Goal: Information Seeking & Learning: Understand process/instructions

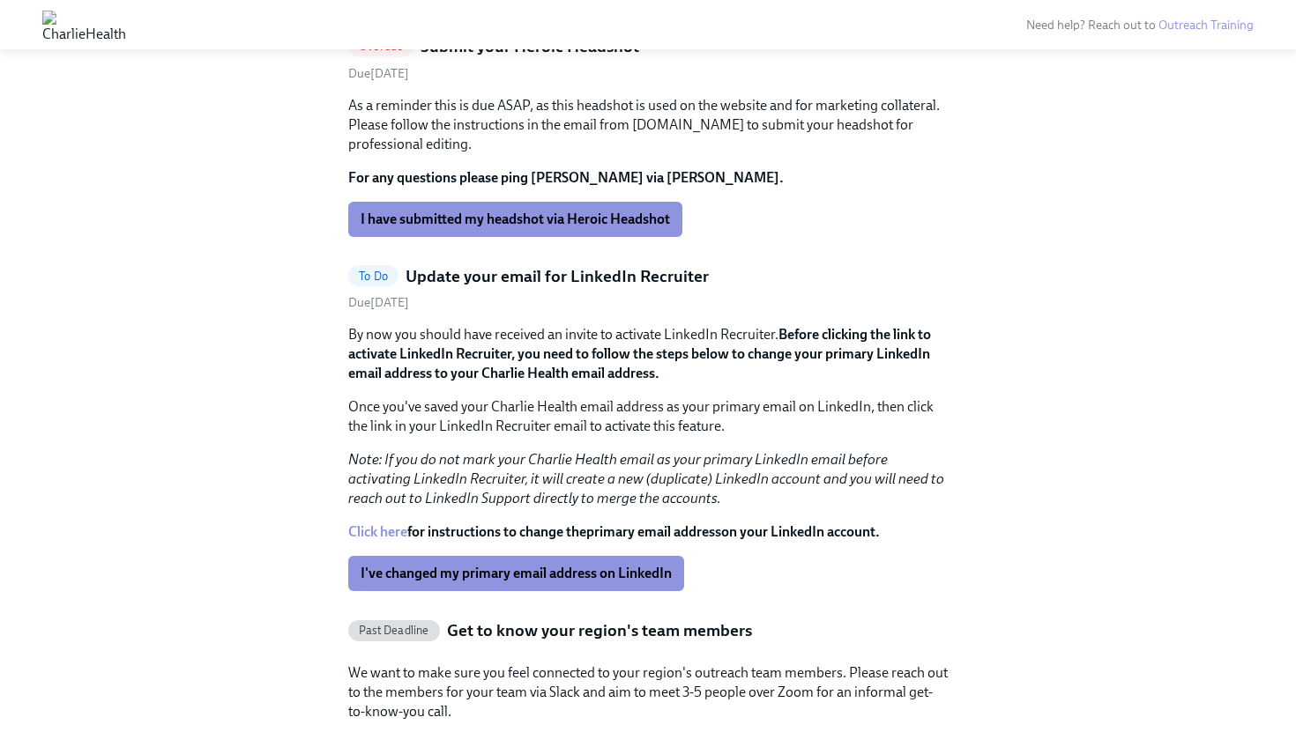
scroll to position [724, 0]
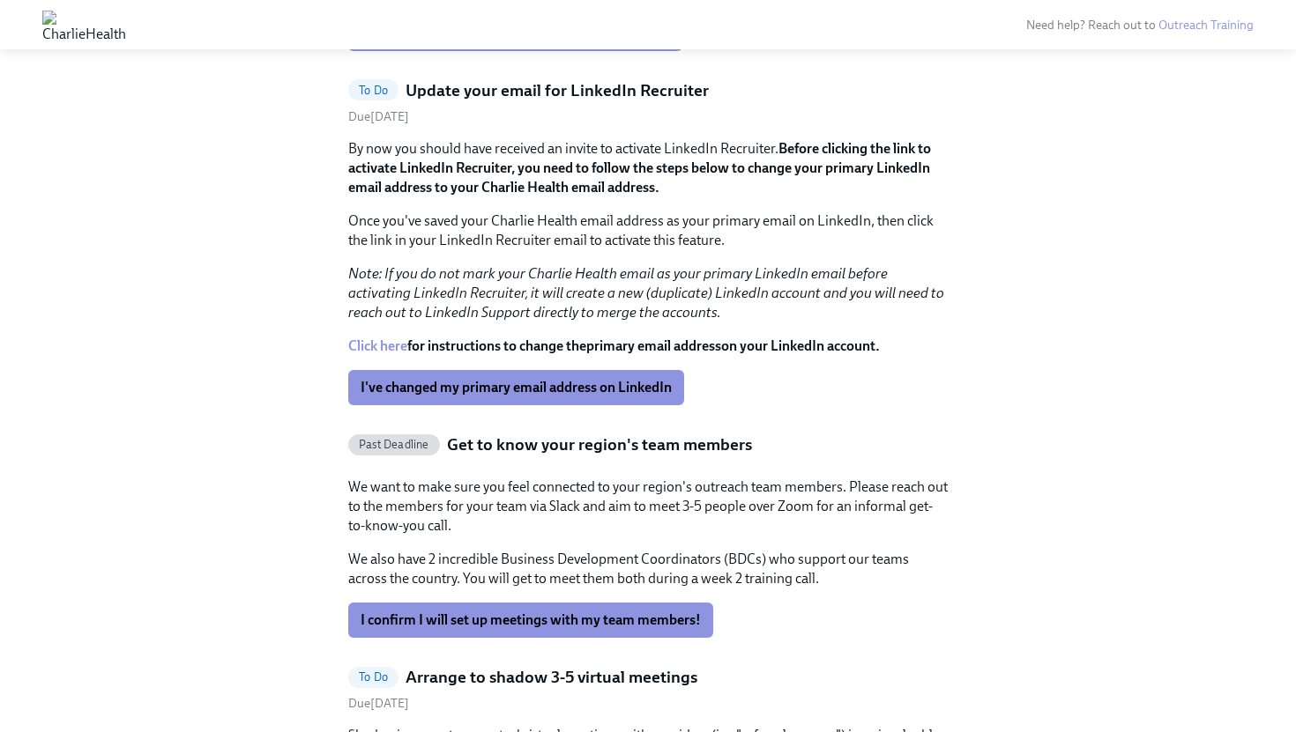
scroll to position [1110, 0]
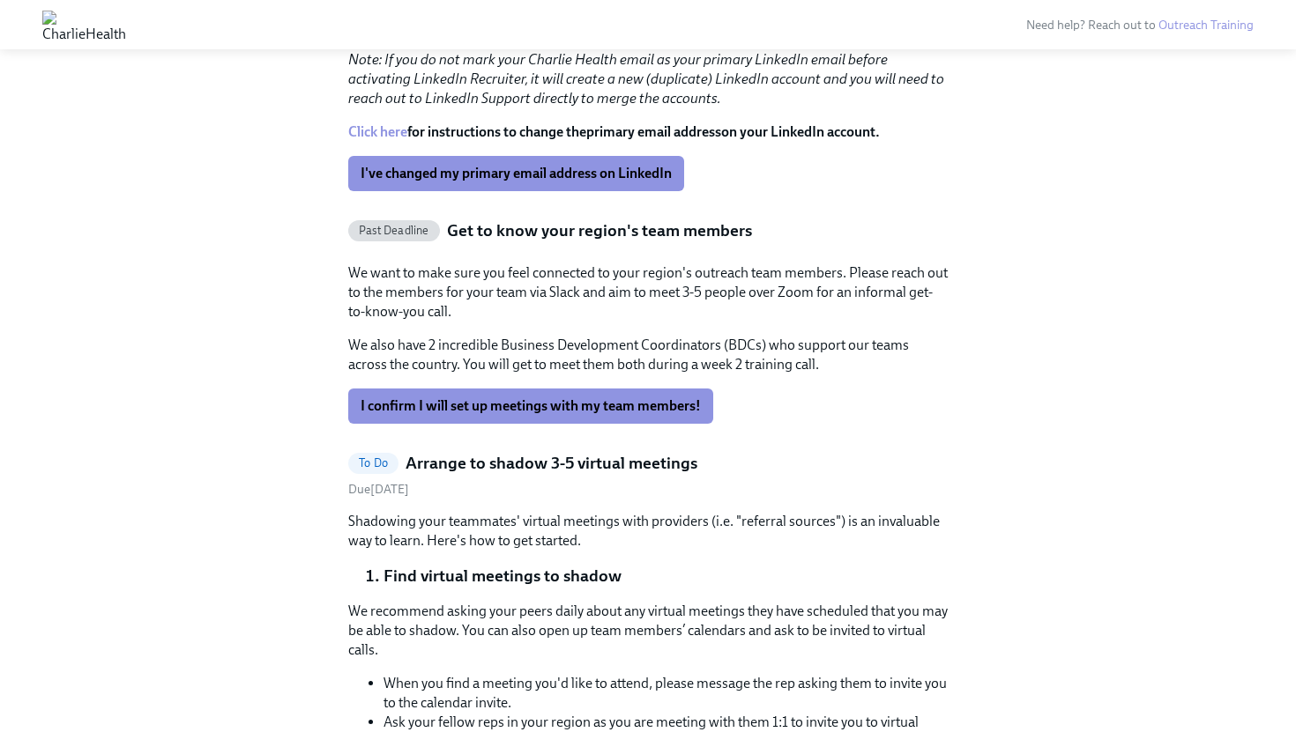
click at [553, 309] on p "We want to make sure you feel connected to your region's outreach team members.…" at bounding box center [647, 293] width 599 height 58
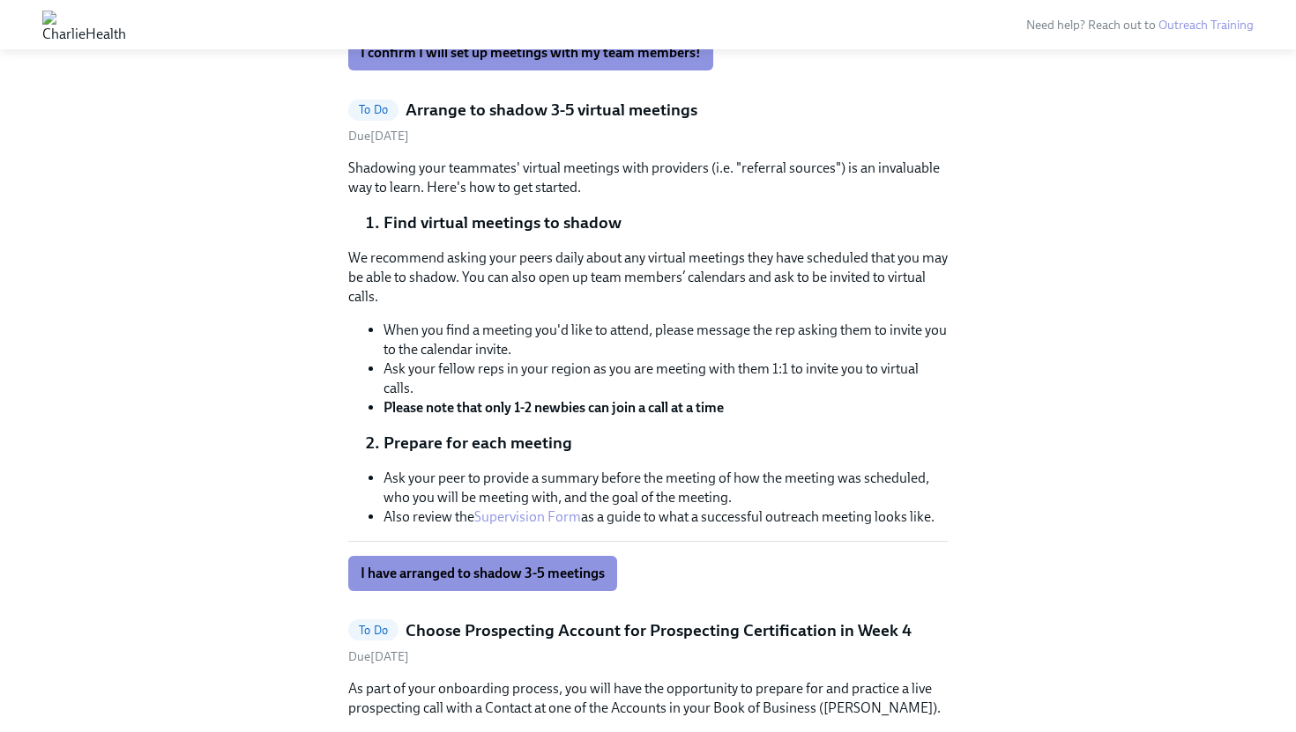
click at [542, 400] on strong "Please note that only 1-2 newbies can join a call at a time" at bounding box center [553, 407] width 340 height 17
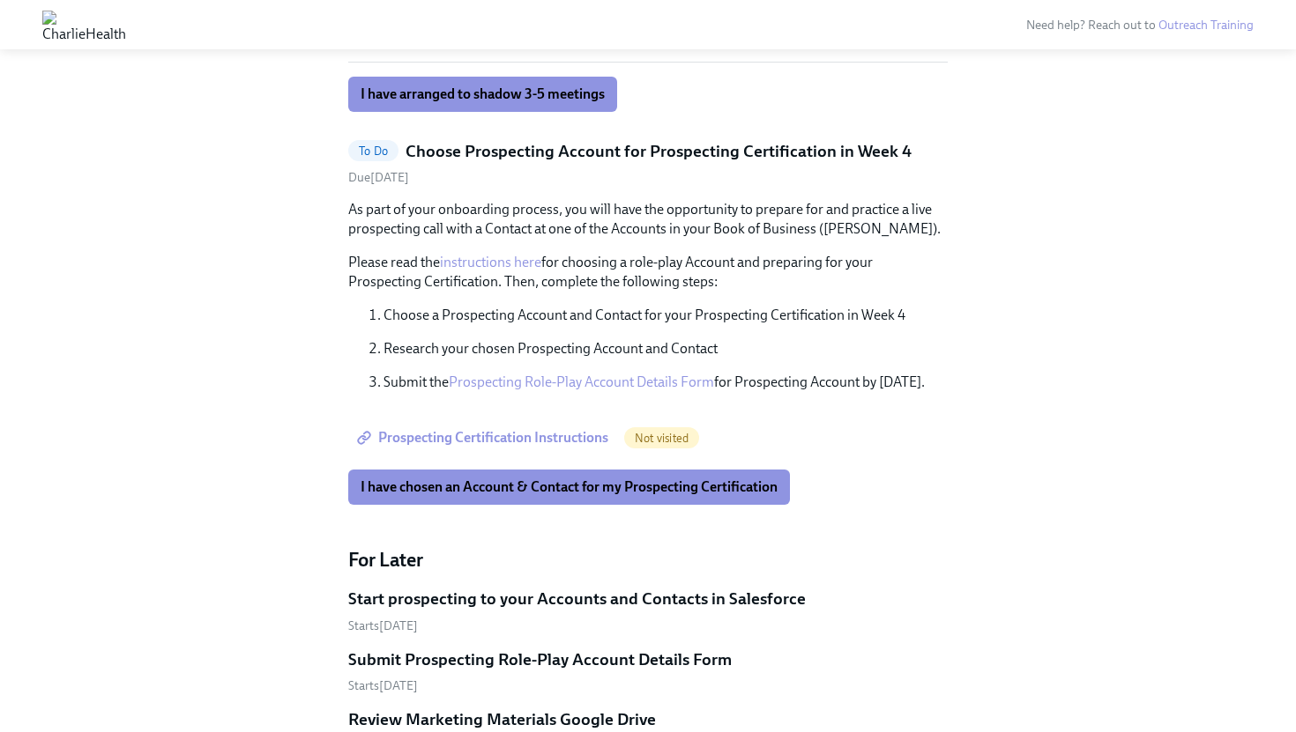
scroll to position [1979, 0]
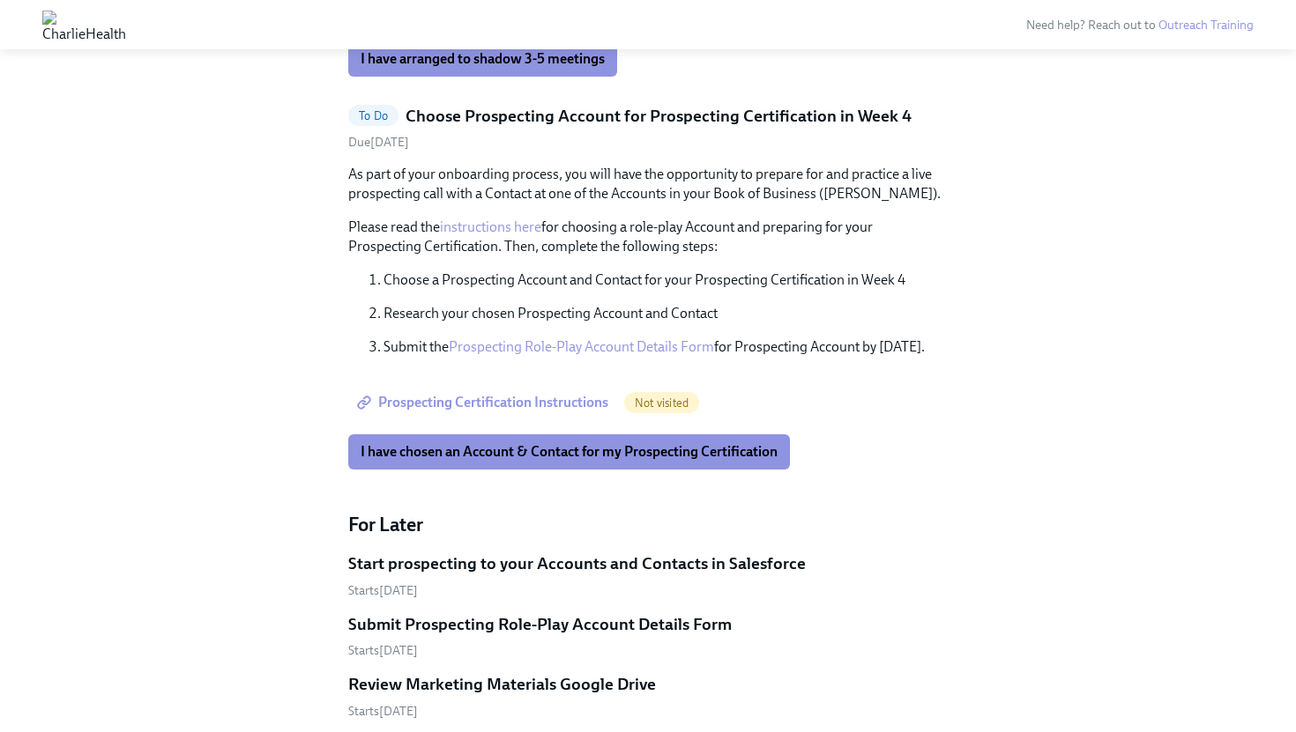
click at [553, 199] on p "As part of your onboarding process, you will have the opportunity to prepare fo…" at bounding box center [647, 184] width 599 height 39
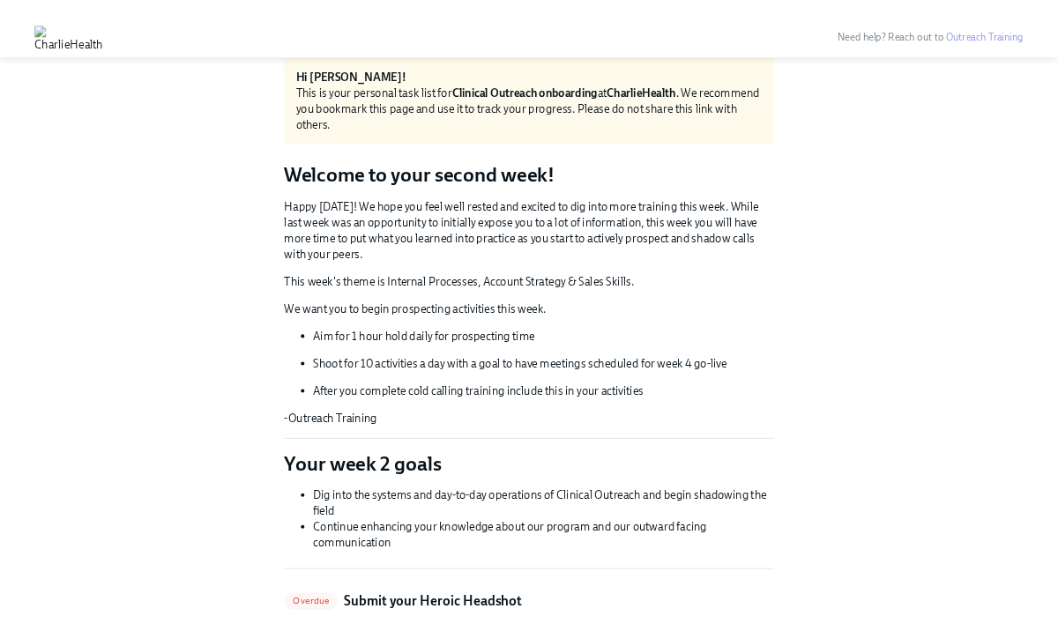
scroll to position [0, 0]
